Goal: Information Seeking & Learning: Learn about a topic

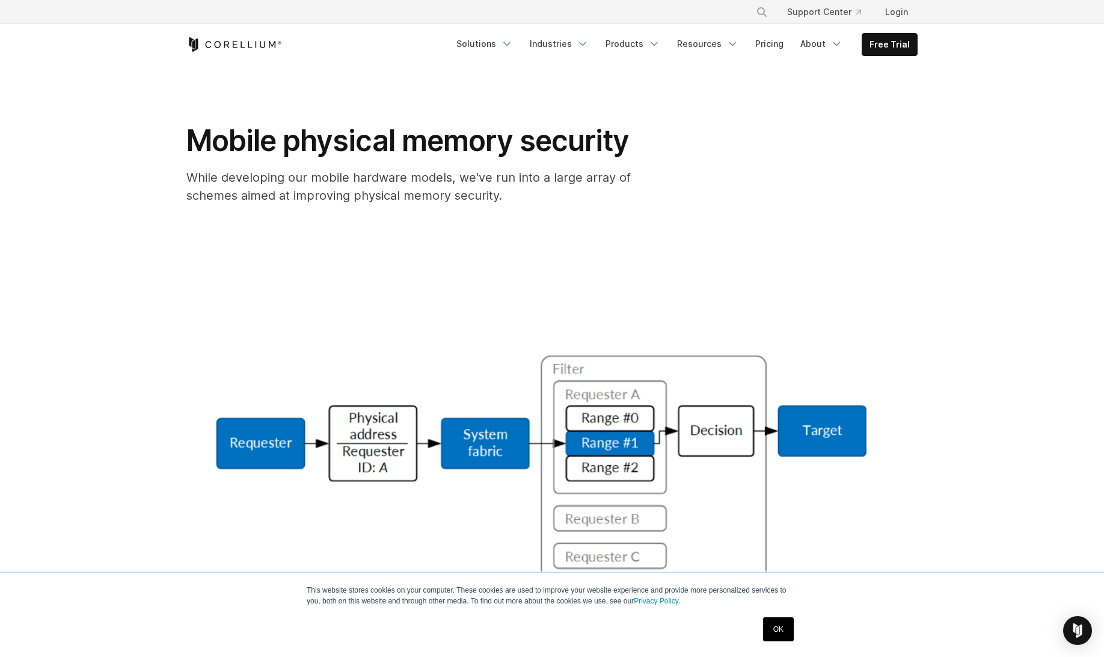
click at [241, 46] on icon "Corellium Home" at bounding box center [234, 44] width 96 height 14
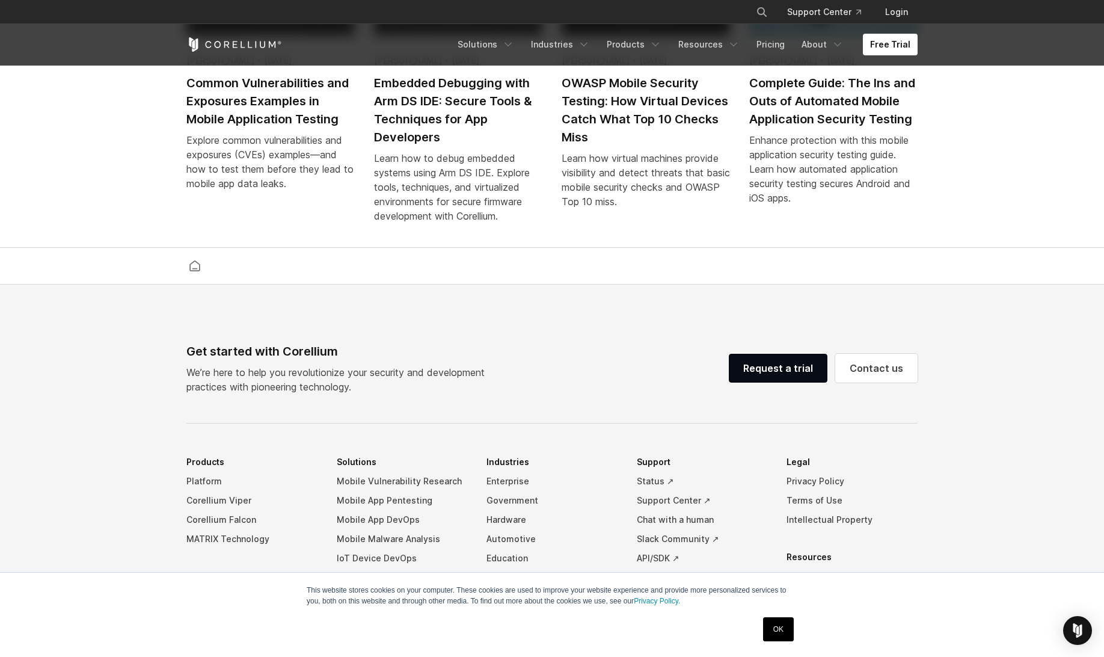
scroll to position [2812, 0]
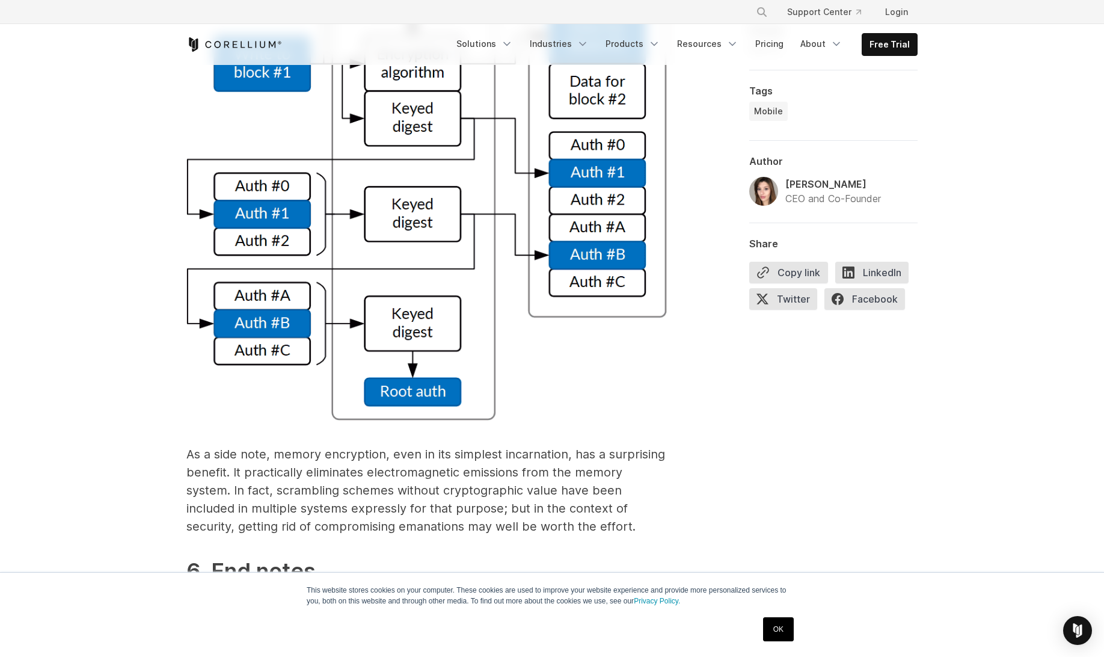
scroll to position [10346, 0]
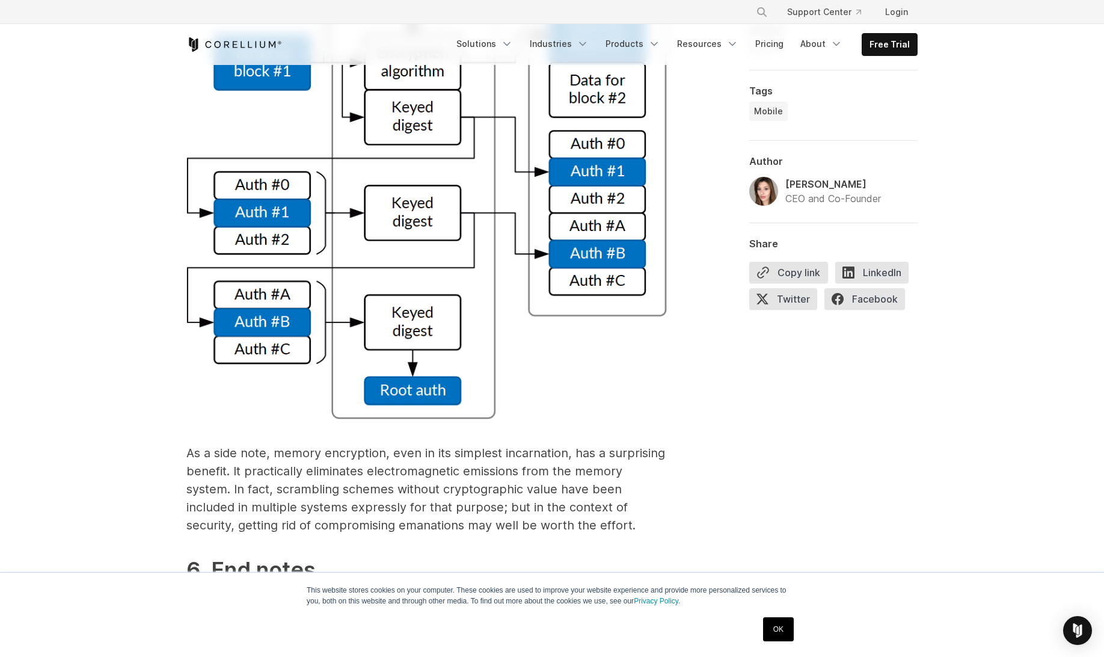
click at [784, 636] on link "OK" at bounding box center [778, 629] width 31 height 24
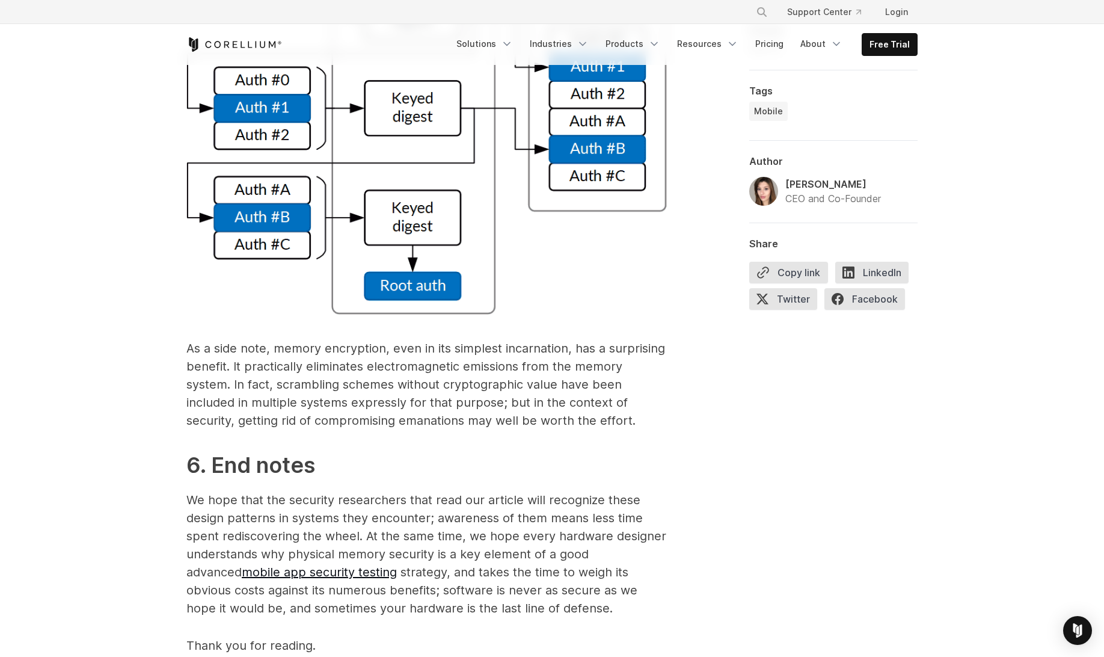
scroll to position [10707, 0]
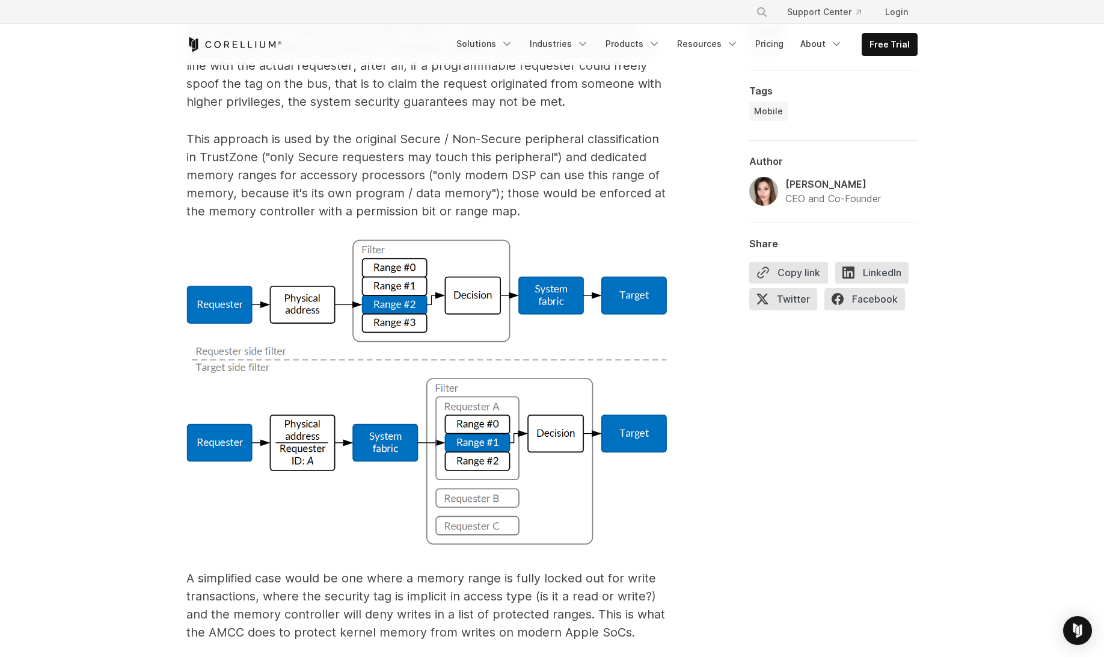
scroll to position [6015, 0]
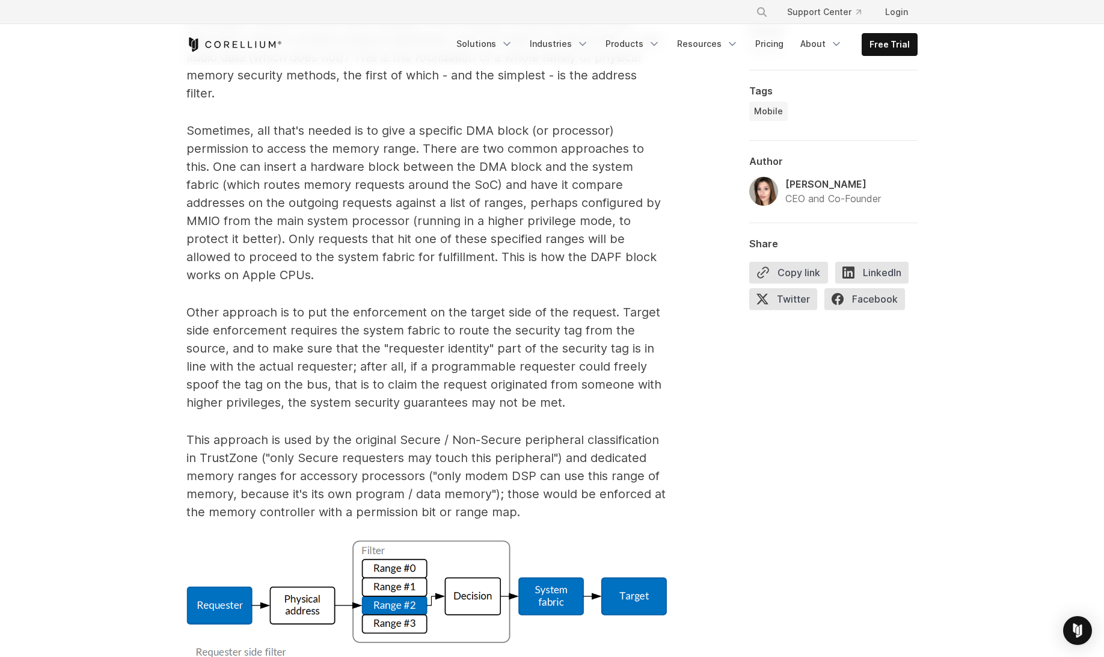
click at [437, 303] on p "Other approach is to put the enforcement on the target side of the request. Tar…" at bounding box center [426, 357] width 481 height 108
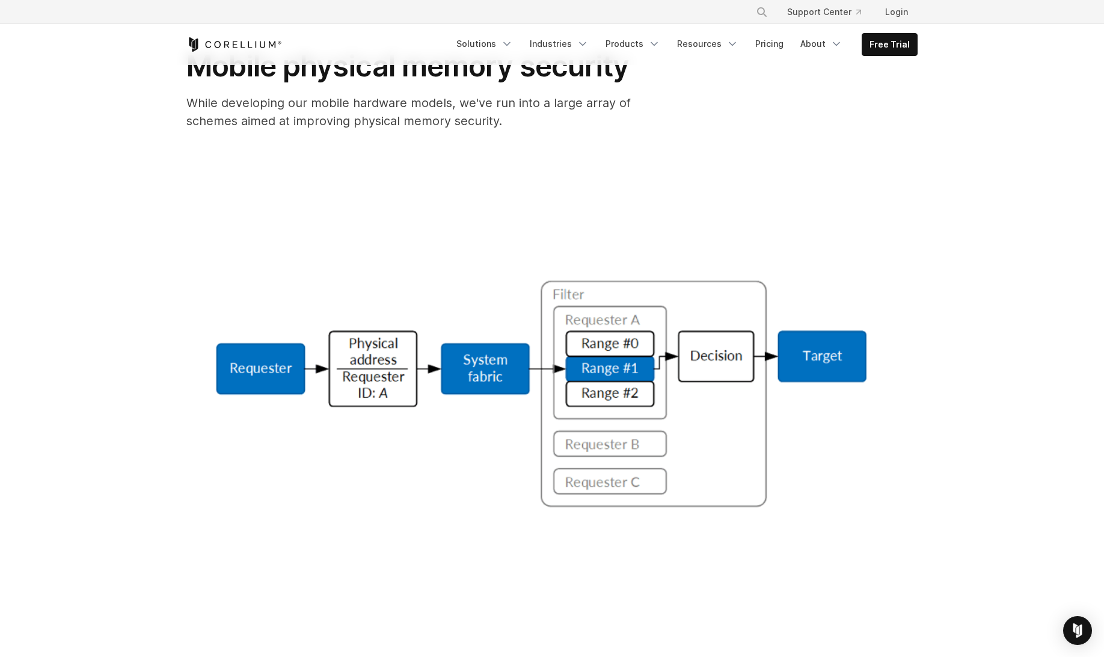
scroll to position [0, 0]
